Goal: Task Accomplishment & Management: Manage account settings

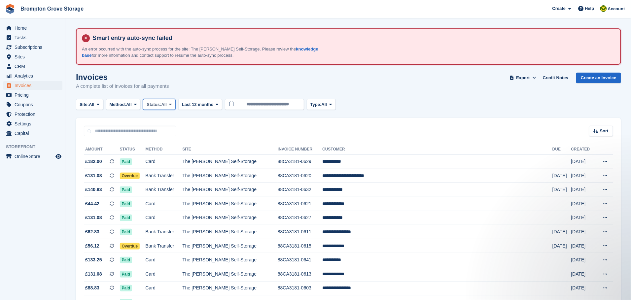
click at [161, 103] on span "Status:" at bounding box center [154, 104] width 15 height 7
click at [160, 154] on link "Open" at bounding box center [174, 156] width 57 height 12
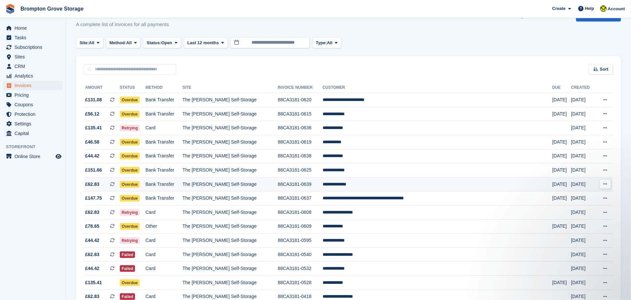
scroll to position [99, 0]
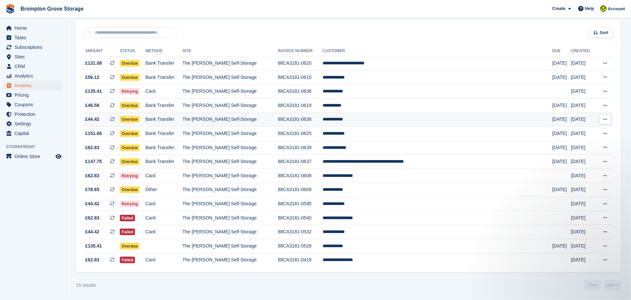
click at [140, 118] on span "Overdue" at bounding box center [130, 119] width 20 height 7
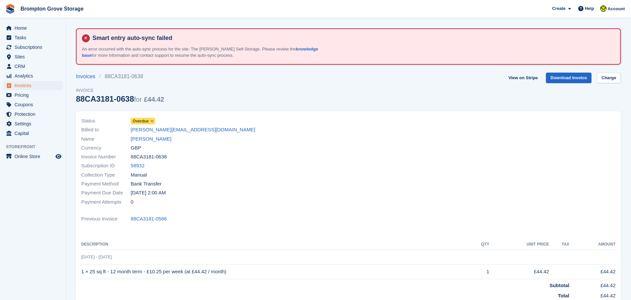
click at [140, 115] on div "Status Overdue Billed to chris.anne2022@gmail.com Name Anne Pearson Currency GB…" at bounding box center [212, 162] width 271 height 98
click at [141, 121] on span "Overdue" at bounding box center [141, 121] width 16 height 6
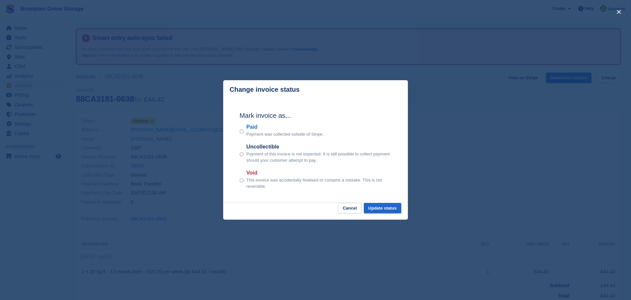
click at [247, 129] on label "Paid" at bounding box center [284, 127] width 77 height 8
click at [384, 209] on button "Update status" at bounding box center [383, 208] width 38 height 11
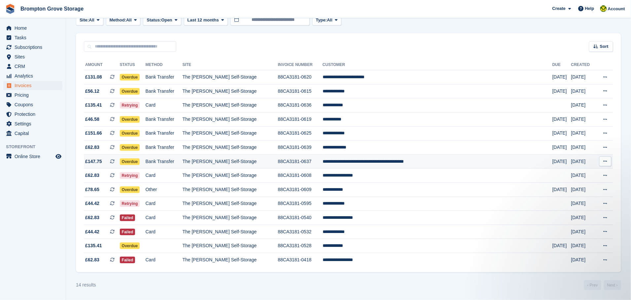
click at [140, 160] on span "Overdue" at bounding box center [130, 161] width 20 height 7
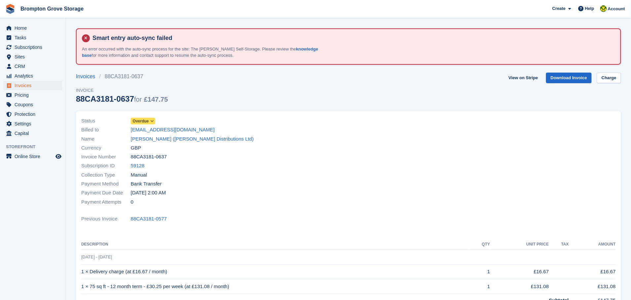
click at [147, 123] on span "Overdue" at bounding box center [141, 121] width 16 height 6
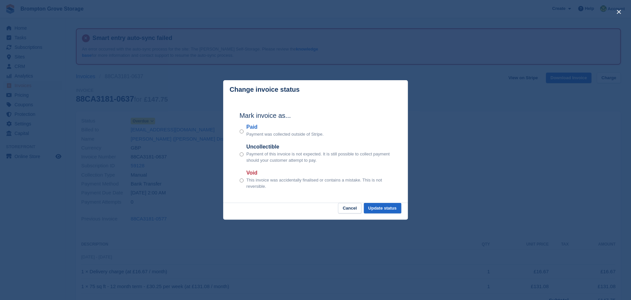
click at [250, 131] on label "Paid" at bounding box center [284, 127] width 77 height 8
click at [396, 210] on button "Update status" at bounding box center [383, 208] width 38 height 11
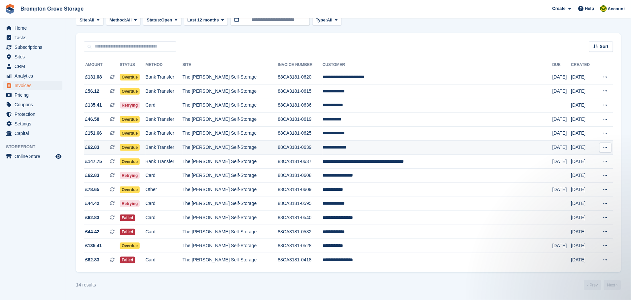
click at [140, 144] on span "Overdue" at bounding box center [130, 147] width 20 height 7
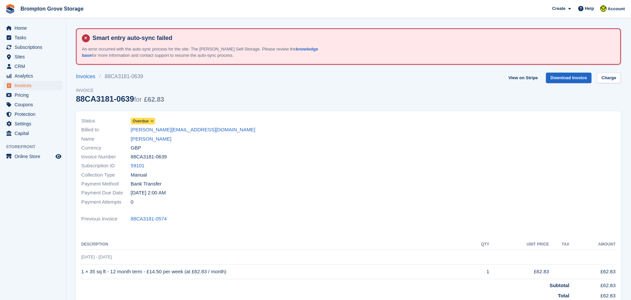
click at [149, 118] on span "Overdue" at bounding box center [143, 121] width 24 height 7
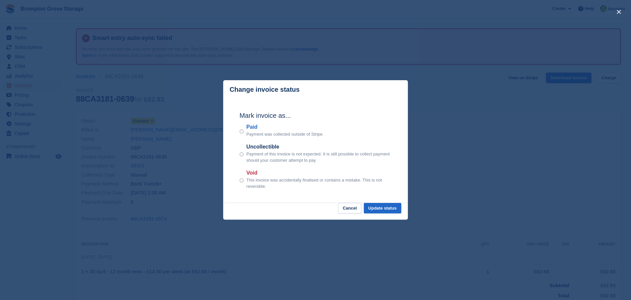
click at [250, 133] on p "Payment was collected outside of Stripe." at bounding box center [284, 134] width 77 height 7
click at [373, 208] on button "Update status" at bounding box center [383, 208] width 38 height 11
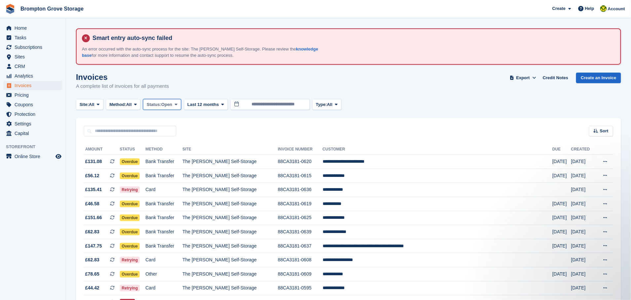
click at [171, 105] on span "Open" at bounding box center [166, 104] width 11 height 7
drag, startPoint x: 155, startPoint y: 159, endPoint x: 159, endPoint y: 155, distance: 5.4
click at [156, 158] on link "Open" at bounding box center [174, 156] width 57 height 12
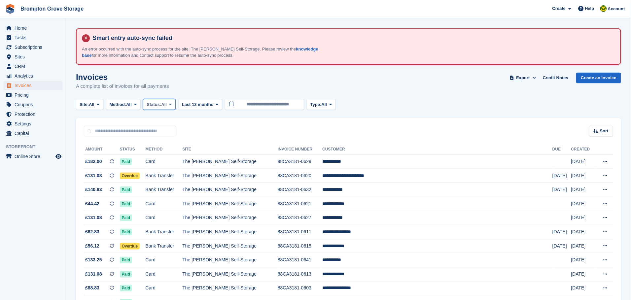
click at [157, 104] on span "Status:" at bounding box center [154, 104] width 15 height 7
click at [156, 154] on link "Open" at bounding box center [174, 156] width 57 height 12
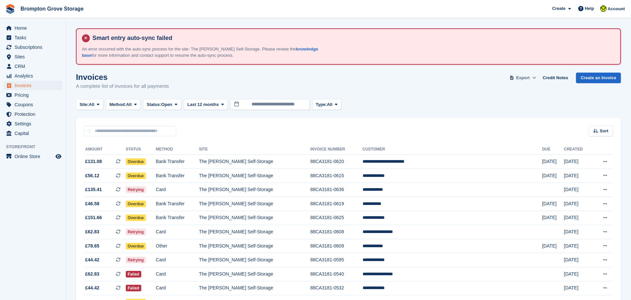
click at [526, 76] on span "Export" at bounding box center [523, 78] width 14 height 7
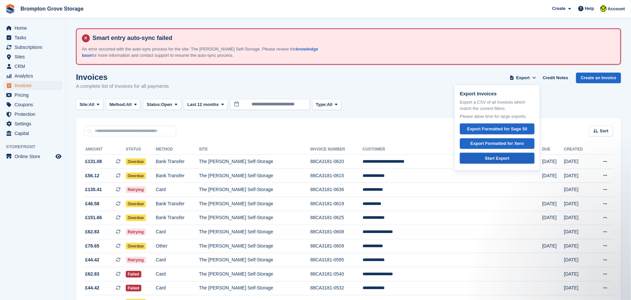
click at [498, 157] on div "Start Export" at bounding box center [497, 158] width 24 height 7
click at [593, 105] on div "Site: All All The [PERSON_NAME] Self-Storage Orchard Self-Storage Method: All A…" at bounding box center [348, 104] width 545 height 11
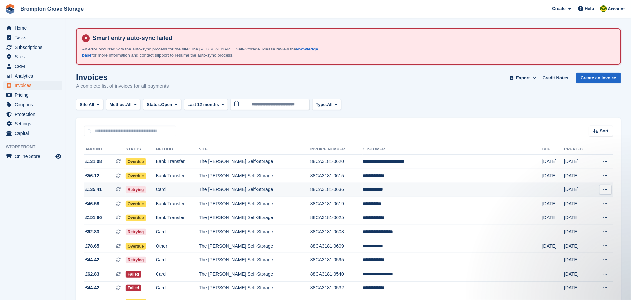
scroll to position [59, 0]
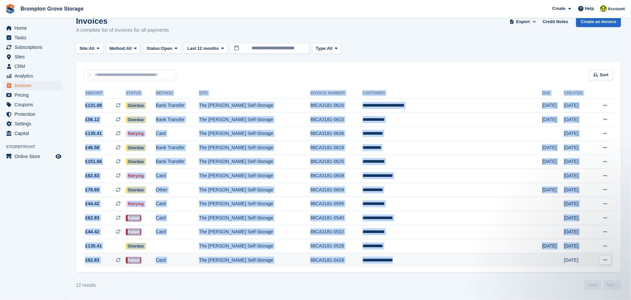
drag, startPoint x: 81, startPoint y: 97, endPoint x: 498, endPoint y: 266, distance: 450.1
click at [498, 266] on div "**********" at bounding box center [348, 176] width 545 height 192
copy div "**********"
